Goal: Find specific page/section: Find specific page/section

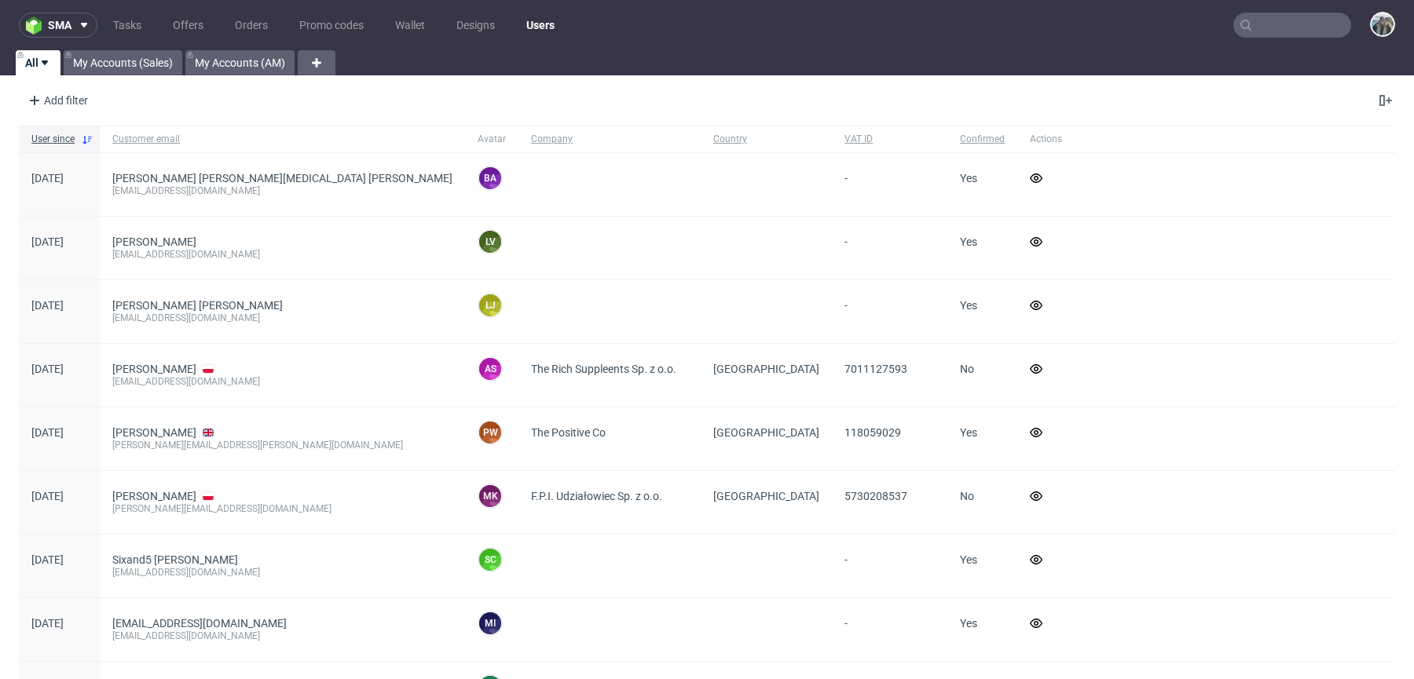
click at [1269, 29] on input "text" at bounding box center [1292, 25] width 118 height 25
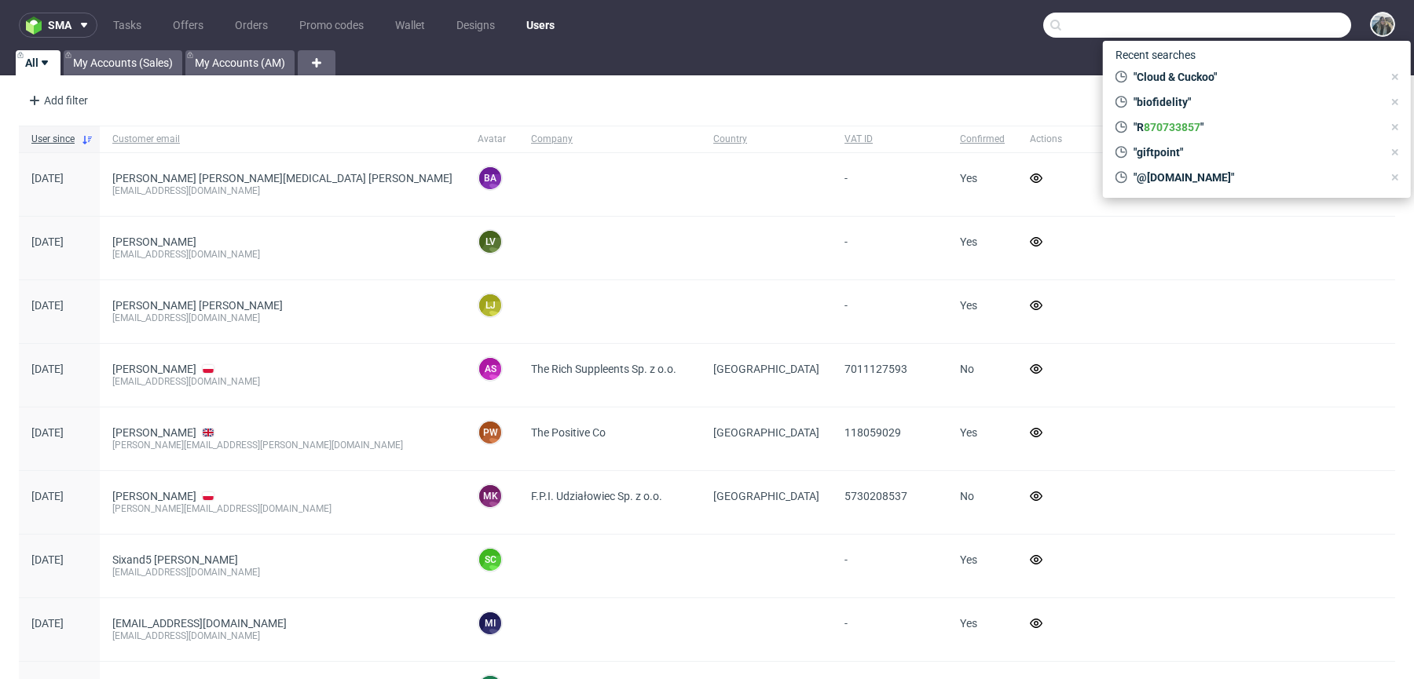
paste input "[EMAIL_ADDRESS][DOMAIN_NAME]"
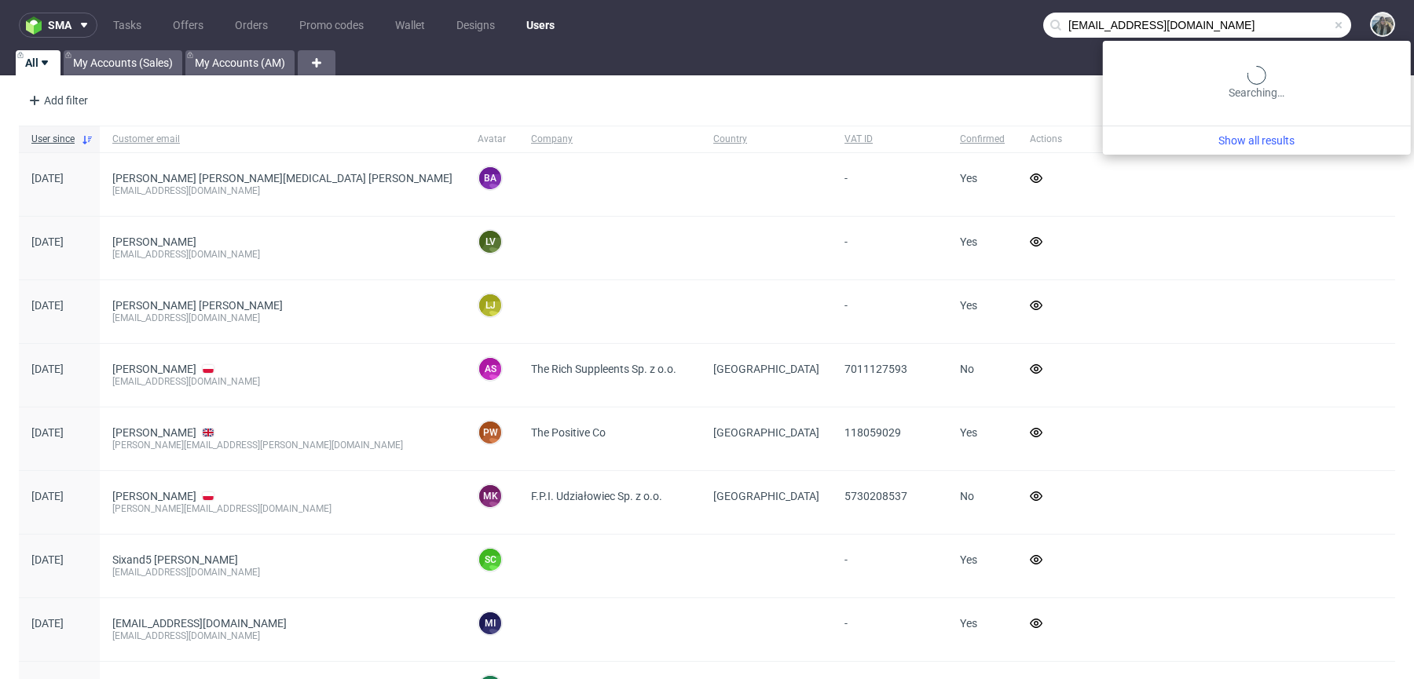
type input "[EMAIL_ADDRESS][DOMAIN_NAME]"
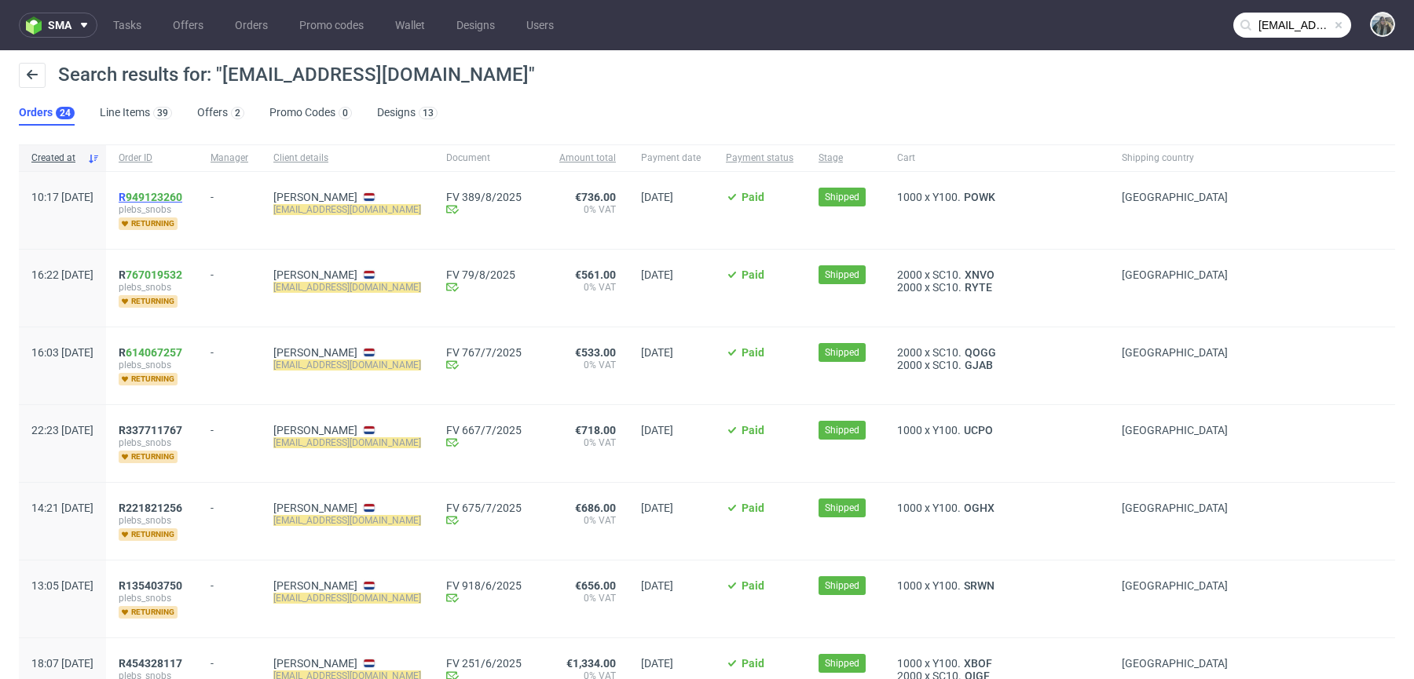
click at [167, 196] on span "R 949123260" at bounding box center [151, 197] width 64 height 13
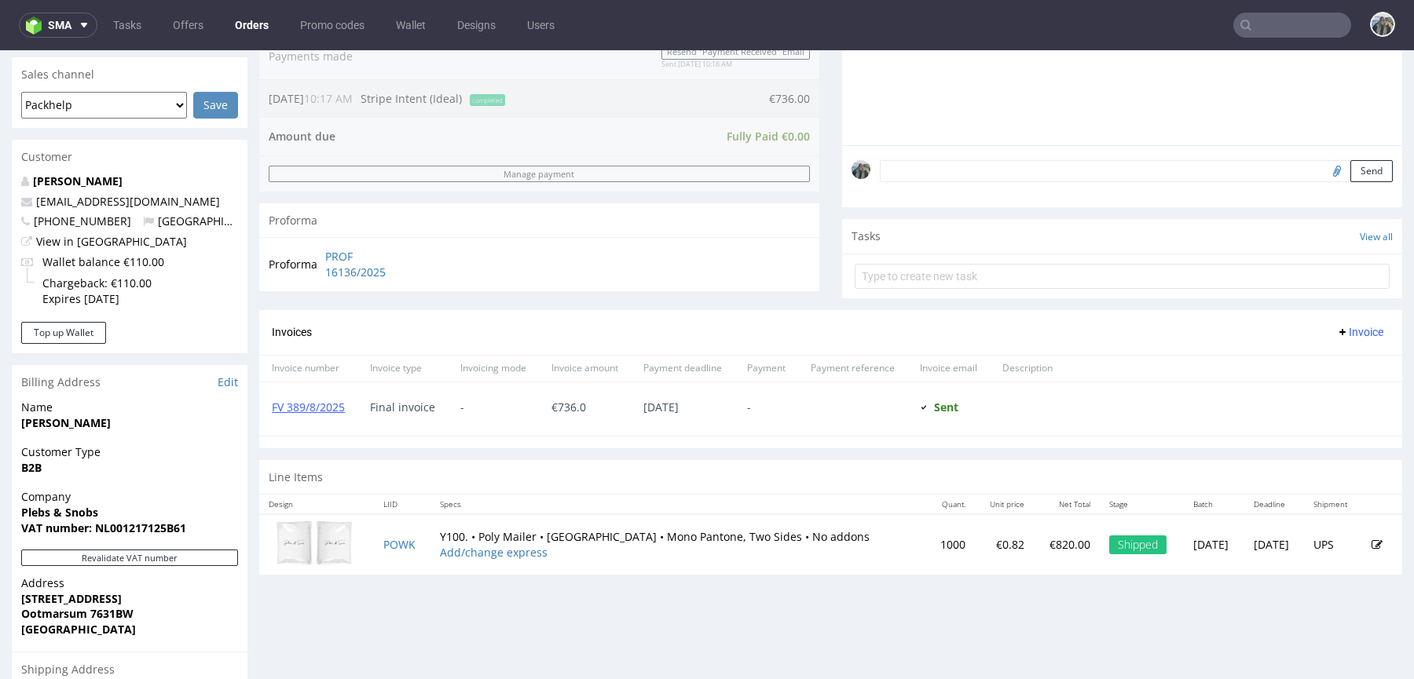
scroll to position [615, 0]
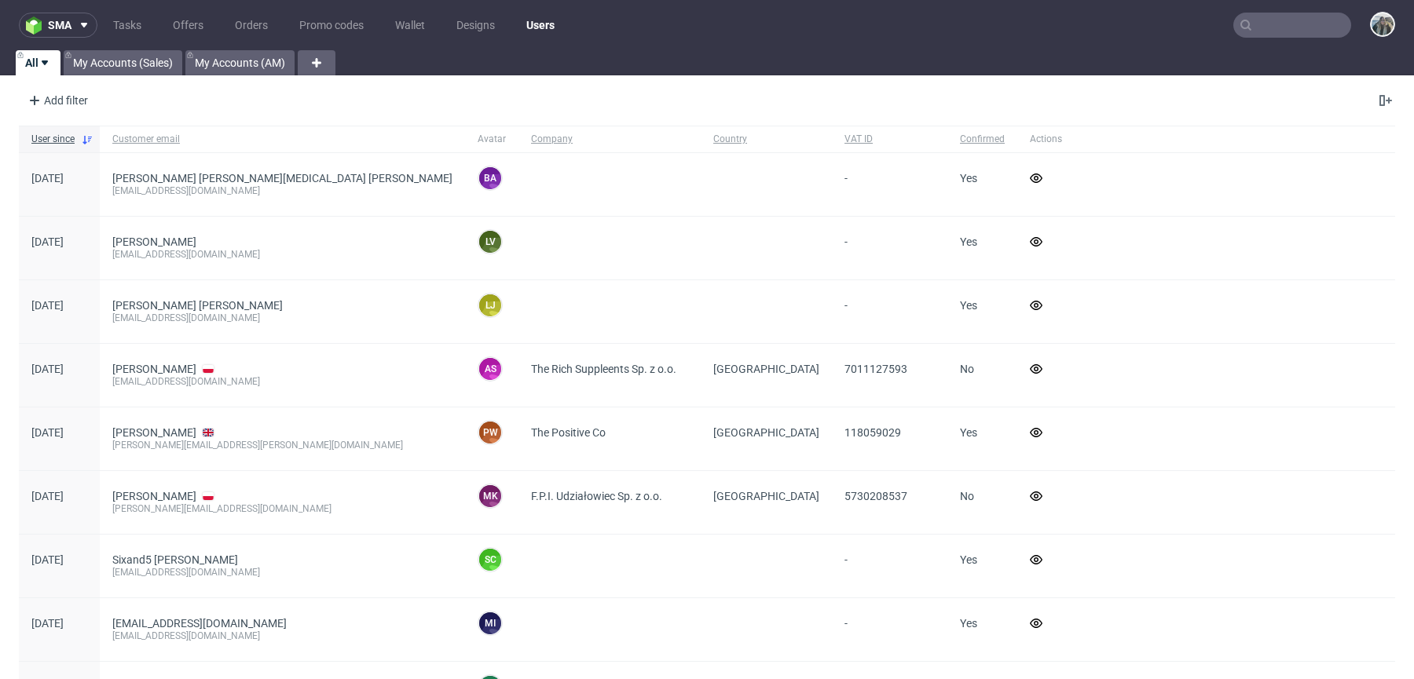
click at [1302, 11] on nav "sma Tasks Offers Orders Promo codes Wallet Designs Users" at bounding box center [707, 25] width 1414 height 50
click at [1301, 10] on nav "sma Tasks Offers Orders Promo codes Wallet Designs Users" at bounding box center [707, 25] width 1414 height 50
click at [1301, 16] on input "text" at bounding box center [1292, 25] width 118 height 25
paste input "R221821256"
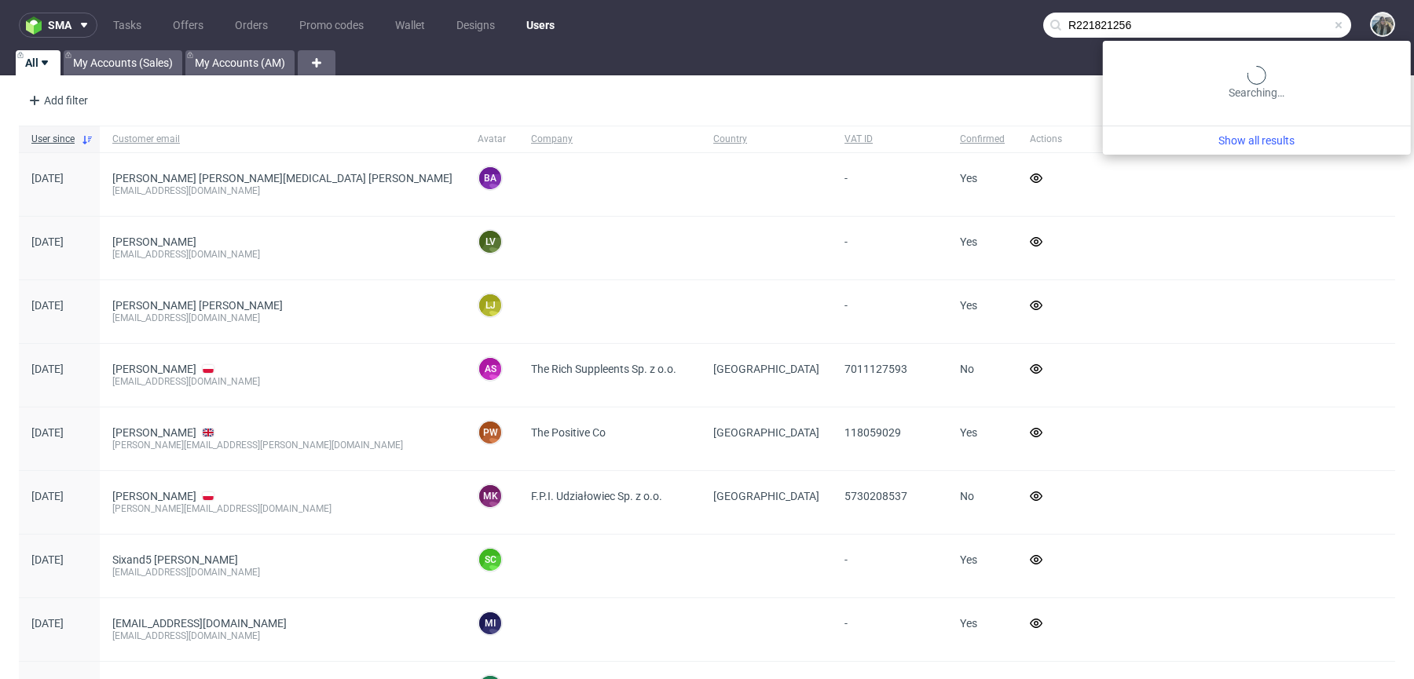
type input "R221821256"
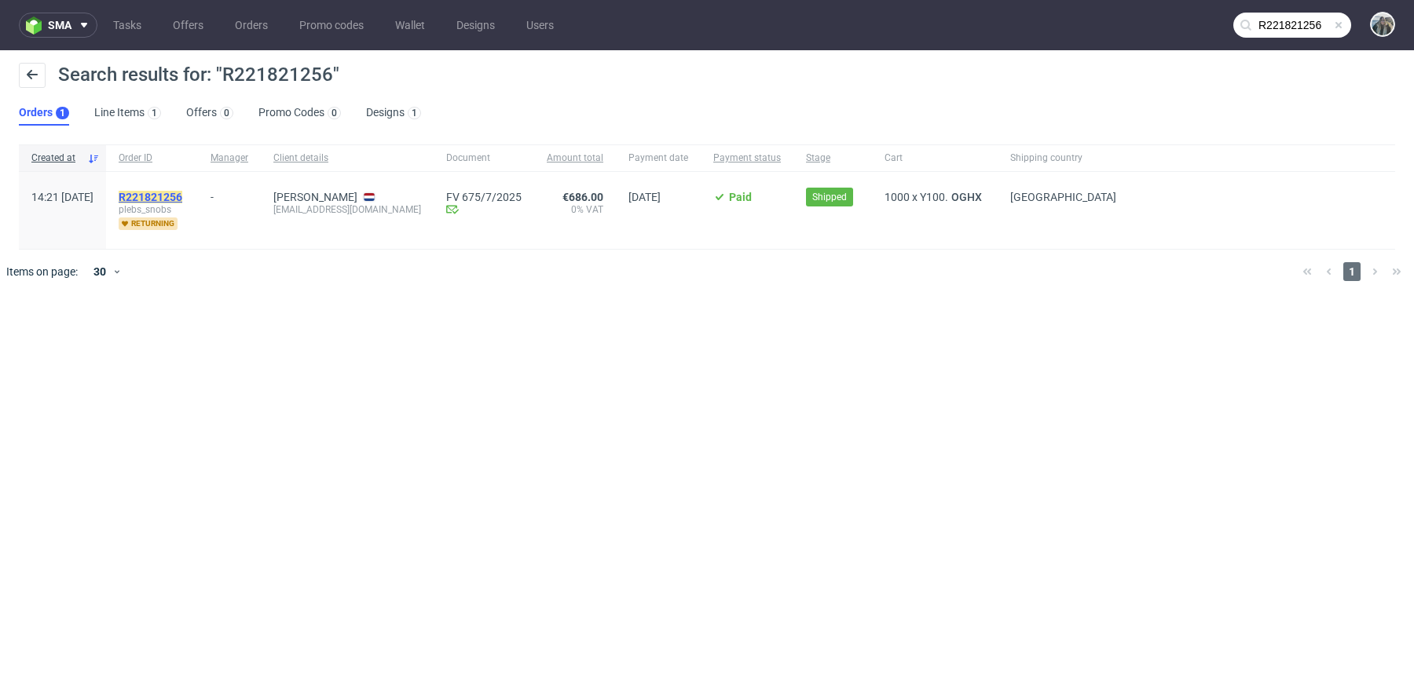
click at [182, 198] on mark "R221821256" at bounding box center [151, 197] width 64 height 13
